Goal: Task Accomplishment & Management: Use online tool/utility

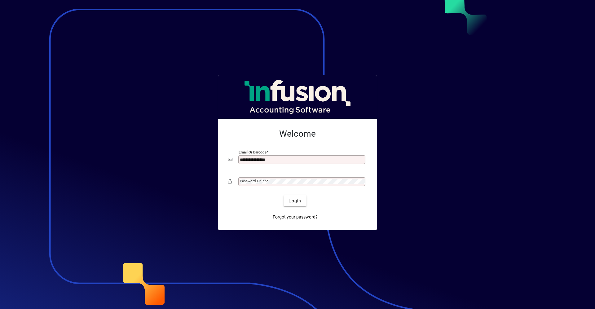
type input "**********"
click at [284, 195] on button "Login" at bounding box center [295, 200] width 23 height 11
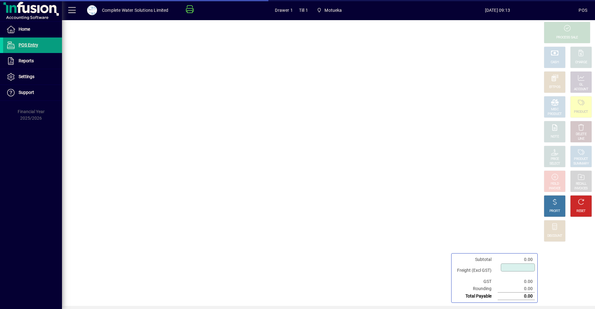
type input "****"
